Goal: Transaction & Acquisition: Download file/media

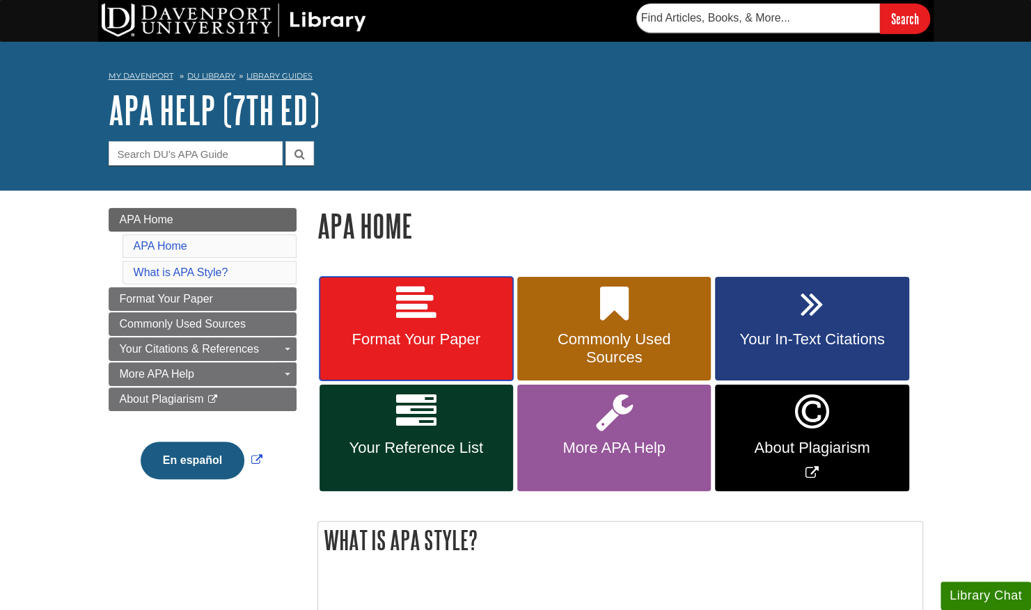
click at [402, 337] on span "Format Your Paper" at bounding box center [416, 340] width 173 height 18
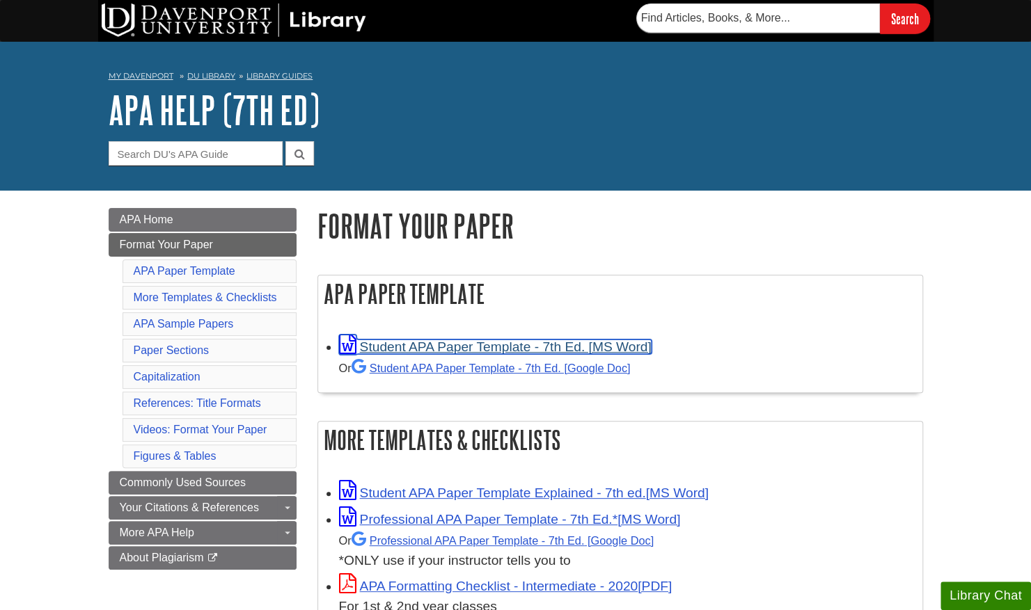
click at [401, 346] on link "Student APA Paper Template - 7th Ed. [MS Word]" at bounding box center [495, 347] width 312 height 15
